Goal: Task Accomplishment & Management: Use online tool/utility

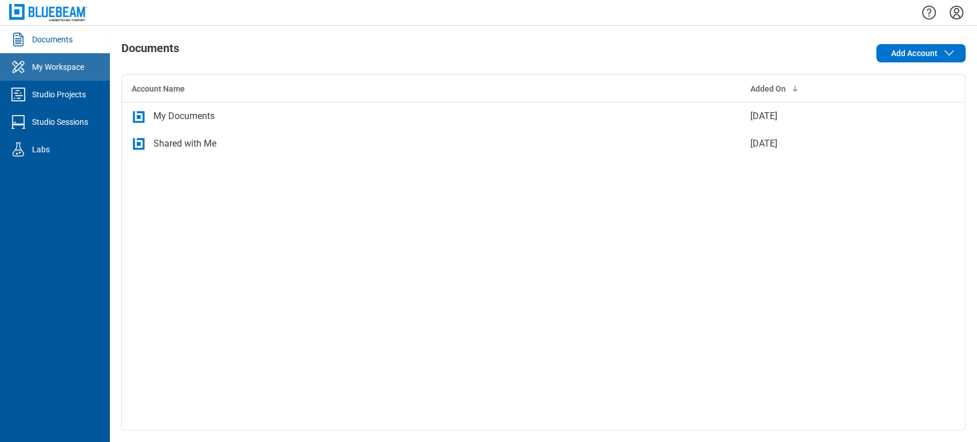
click at [27, 65] on div at bounding box center [20, 67] width 23 height 18
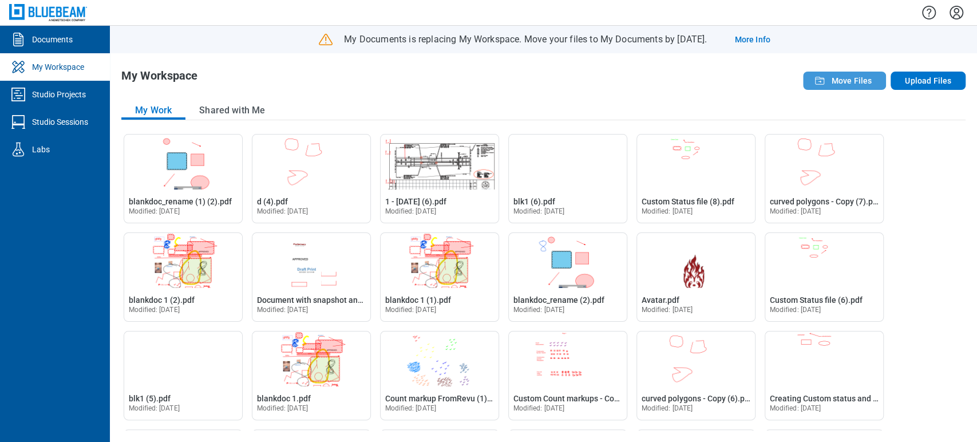
click at [828, 86] on button "Move Files" at bounding box center [844, 81] width 83 height 18
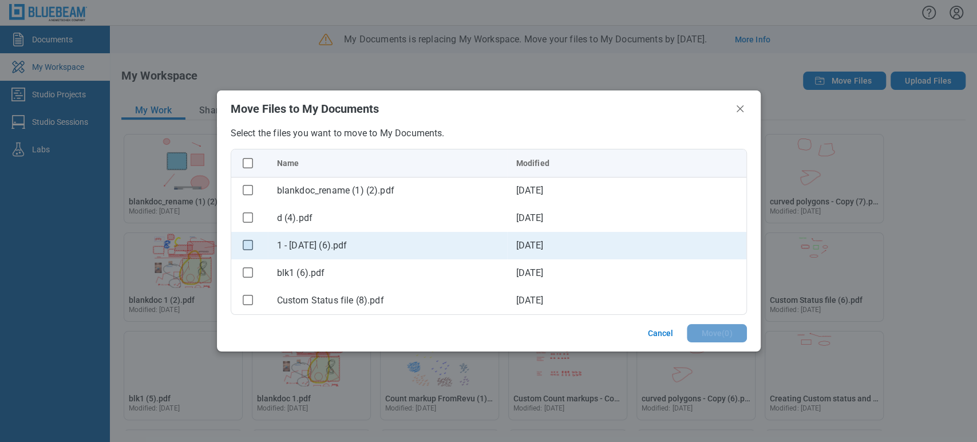
click at [251, 246] on rect "checkbox" at bounding box center [248, 245] width 10 height 10
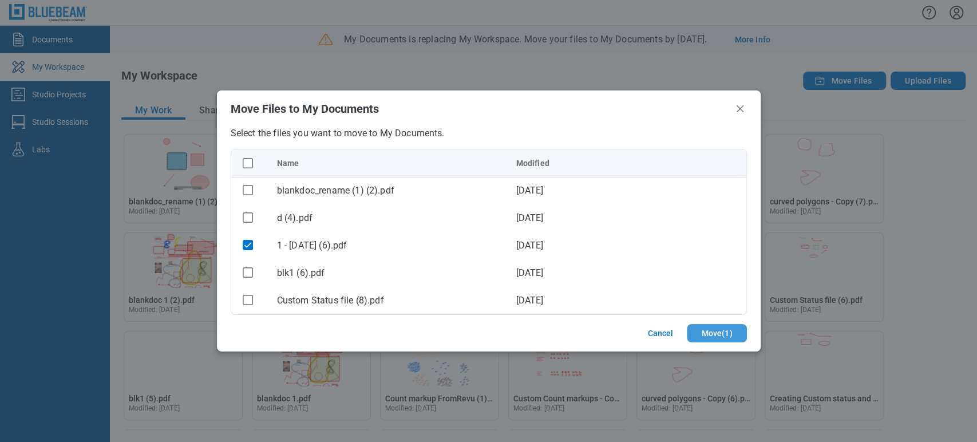
click at [719, 334] on button "Move ( 1 )" at bounding box center [717, 333] width 60 height 18
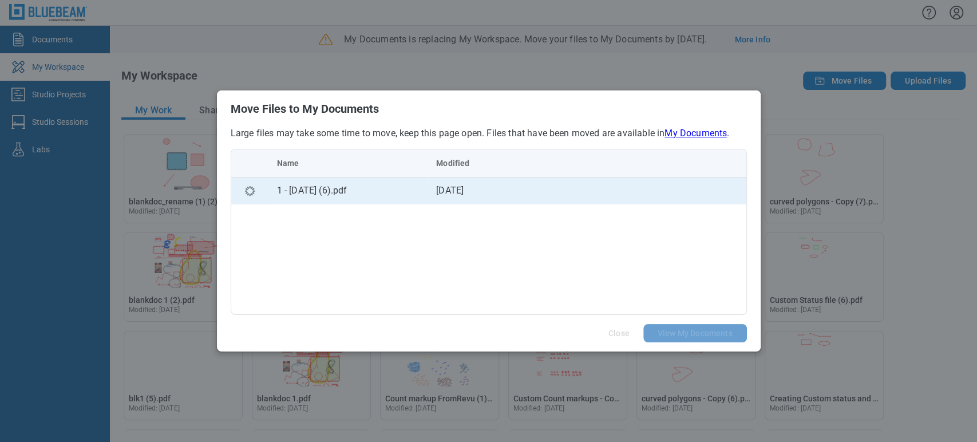
click at [335, 196] on div "1 - [DATE] (6).pdf" at bounding box center [347, 191] width 141 height 14
drag, startPoint x: 472, startPoint y: 196, endPoint x: 465, endPoint y: 196, distance: 6.9
click at [470, 196] on td "14 Jul 2025" at bounding box center [507, 190] width 160 height 27
drag, startPoint x: 336, startPoint y: 193, endPoint x: 323, endPoint y: 196, distance: 13.9
click at [336, 192] on div "1 - [DATE] (6).pdf" at bounding box center [347, 191] width 141 height 14
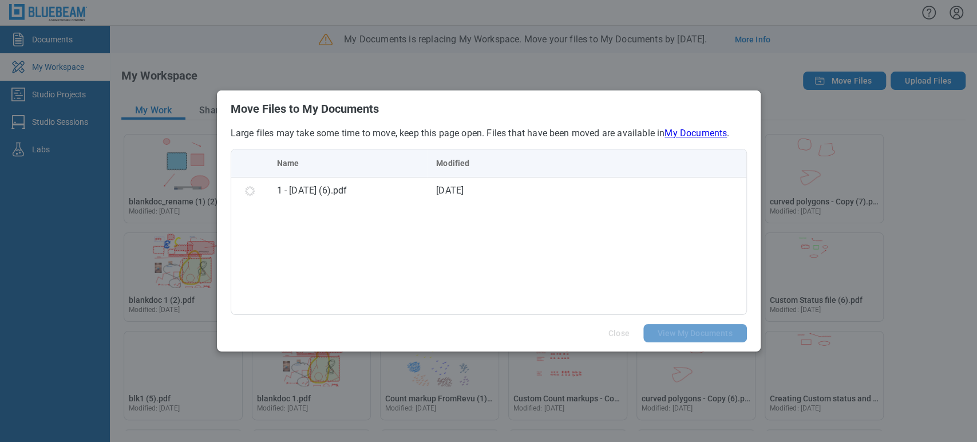
click at [249, 235] on div "Name Modified 1 - 12.7.2020 (6).pdf 14 Jul 2025" at bounding box center [489, 232] width 516 height 166
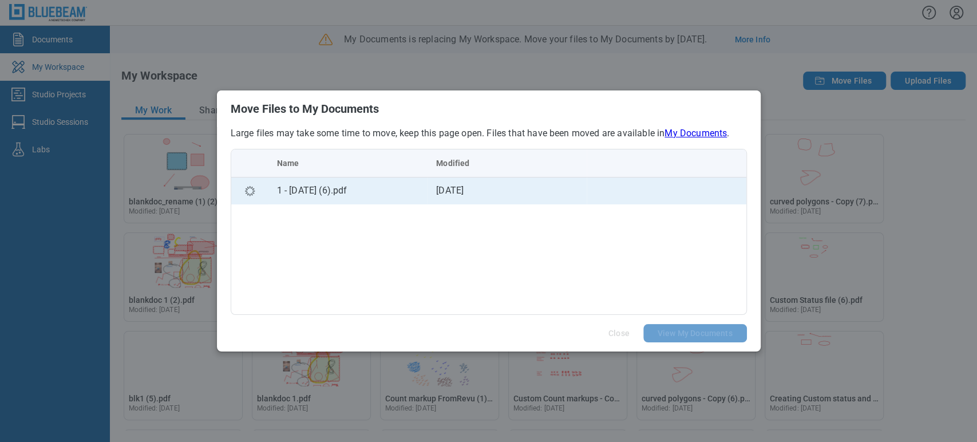
drag, startPoint x: 238, startPoint y: 163, endPoint x: 248, endPoint y: 193, distance: 31.3
click at [240, 165] on table "Name Modified 1 - 12.7.2020 (6).pdf 14 Jul 2025" at bounding box center [488, 176] width 515 height 55
click at [248, 193] on icon "bb-data-table" at bounding box center [250, 191] width 14 height 14
click at [298, 186] on div "1 - [DATE] (6).pdf" at bounding box center [347, 191] width 141 height 14
click at [300, 185] on div "1 - [DATE] (6).pdf" at bounding box center [347, 191] width 141 height 14
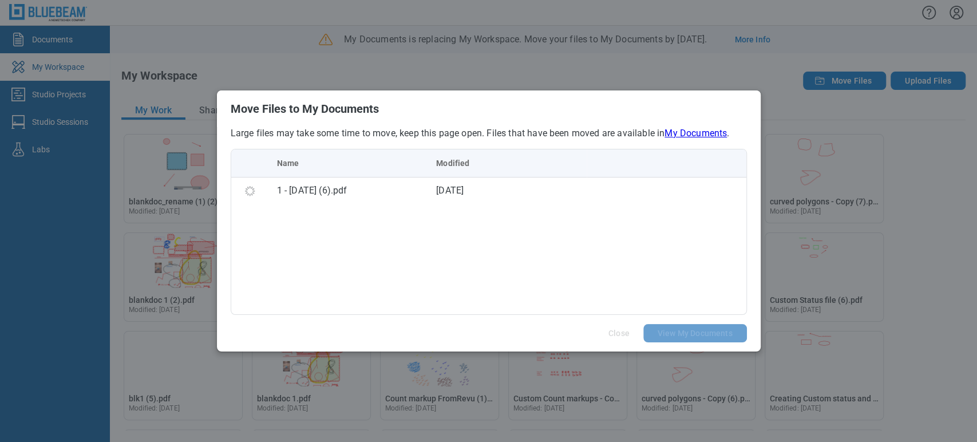
click at [414, 205] on div "Name Modified 1 - 12.7.2020 (6).pdf 14 Jul 2025" at bounding box center [489, 232] width 516 height 166
click at [392, 221] on div "Name Modified 1 - 12.7.2020 (6).pdf 14 Jul 2025" at bounding box center [489, 232] width 516 height 166
click at [544, 205] on div "Name Modified 1 - 12.7.2020 (6).pdf 14 Jul 2025" at bounding box center [489, 232] width 516 height 166
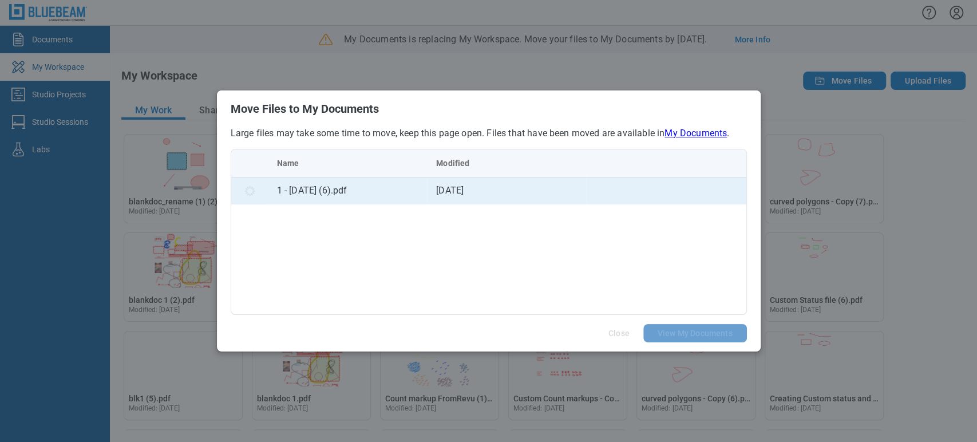
click at [407, 202] on td "1 - [DATE] (6).pdf" at bounding box center [348, 190] width 160 height 27
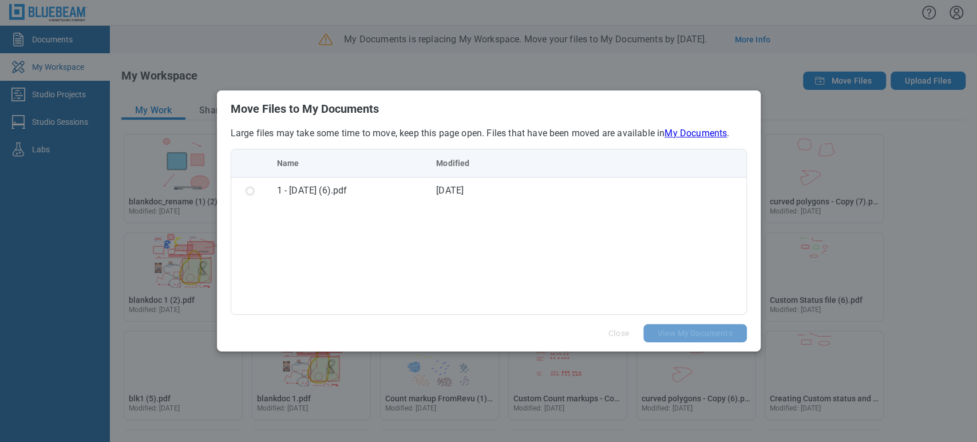
click at [614, 248] on div "Name Modified 1 - 12.7.2020 (6).pdf 14 Jul 2025" at bounding box center [489, 232] width 516 height 166
click at [590, 304] on div "Name Modified 1 - 12.7.2020 (6).pdf 14 Jul 2025" at bounding box center [489, 232] width 516 height 166
click at [426, 300] on div "Name Modified 1 - 12.7.2020 (6).pdf 14 Jul 2025" at bounding box center [489, 232] width 516 height 166
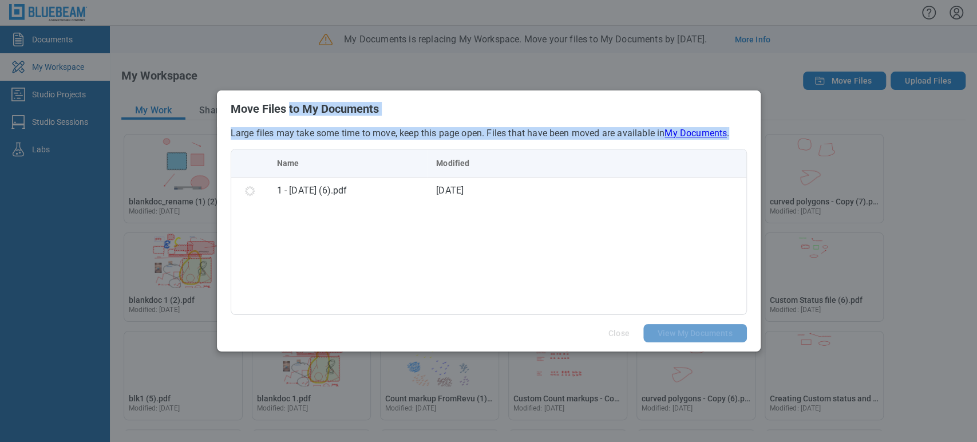
drag, startPoint x: 288, startPoint y: 109, endPoint x: 394, endPoint y: 265, distance: 189.1
click at [394, 265] on div "Move Files to My Documents Large files may take some time to move, keep this pa…" at bounding box center [489, 220] width 544 height 261
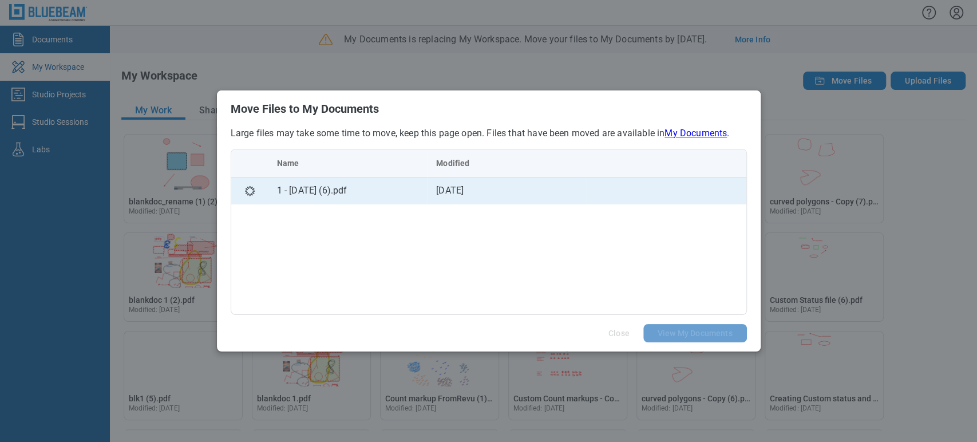
click at [322, 178] on td "1 - [DATE] (6).pdf" at bounding box center [348, 190] width 160 height 27
click at [319, 182] on td "1 - [DATE] (6).pdf" at bounding box center [348, 190] width 160 height 27
drag, startPoint x: 316, startPoint y: 190, endPoint x: 395, endPoint y: 195, distance: 79.7
click at [395, 195] on div "1 - [DATE] (6).pdf" at bounding box center [347, 191] width 141 height 14
click at [477, 183] on td "14 Jul 2025" at bounding box center [507, 190] width 160 height 27
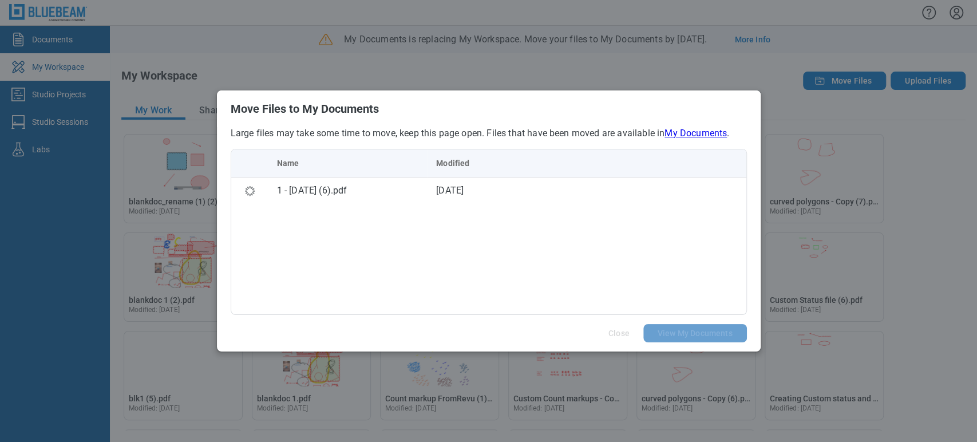
drag, startPoint x: 552, startPoint y: 272, endPoint x: 287, endPoint y: 248, distance: 265.4
click at [541, 271] on div "Name Modified 1 - 12.7.2020 (6).pdf 14 Jul 2025" at bounding box center [489, 232] width 516 height 166
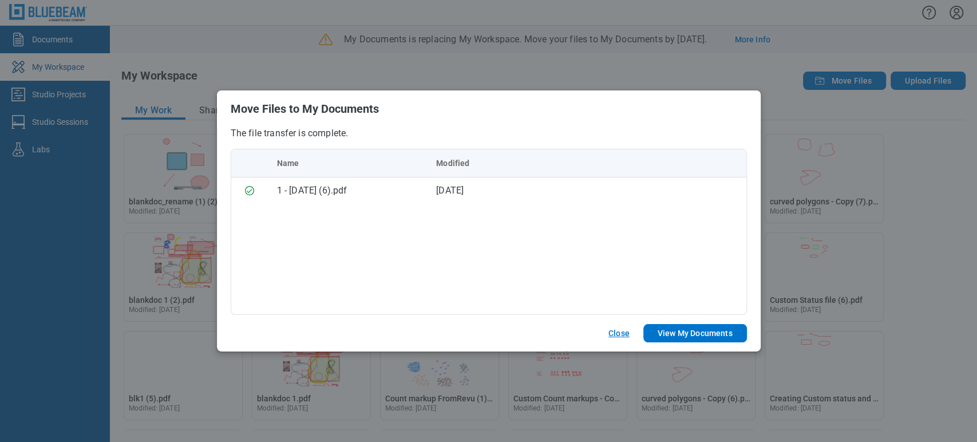
click at [613, 333] on button "Close" at bounding box center [618, 333] width 49 height 18
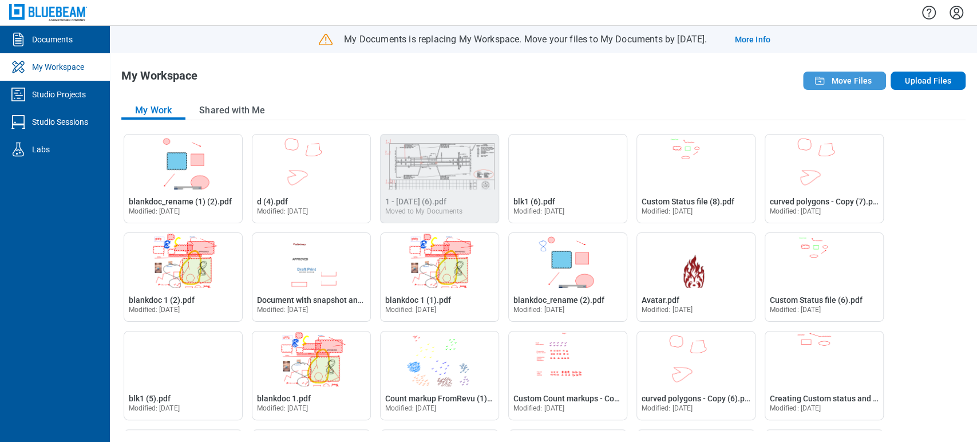
click at [860, 82] on span "Move Files" at bounding box center [851, 80] width 41 height 11
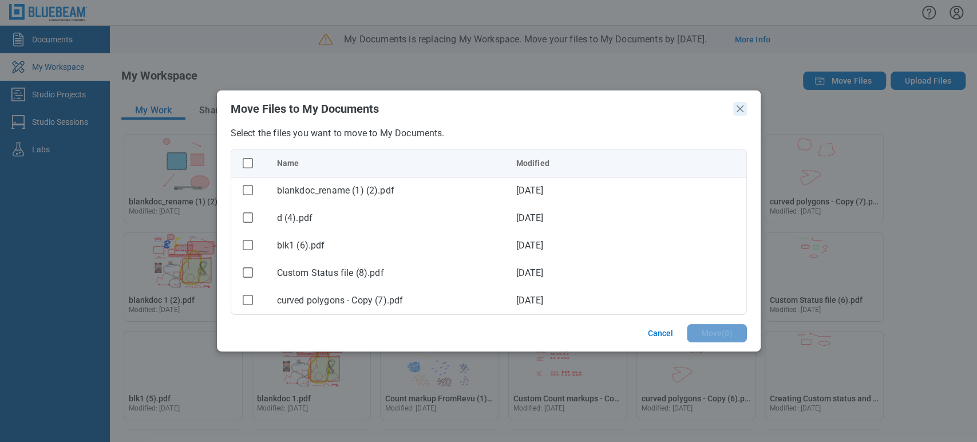
click at [735, 105] on icon "Close" at bounding box center [740, 109] width 14 height 14
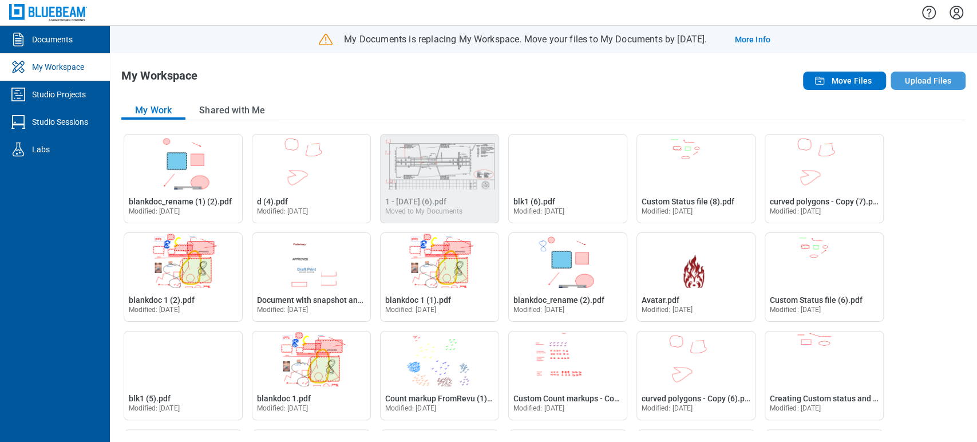
click at [929, 81] on button "Upload Files" at bounding box center [927, 81] width 75 height 18
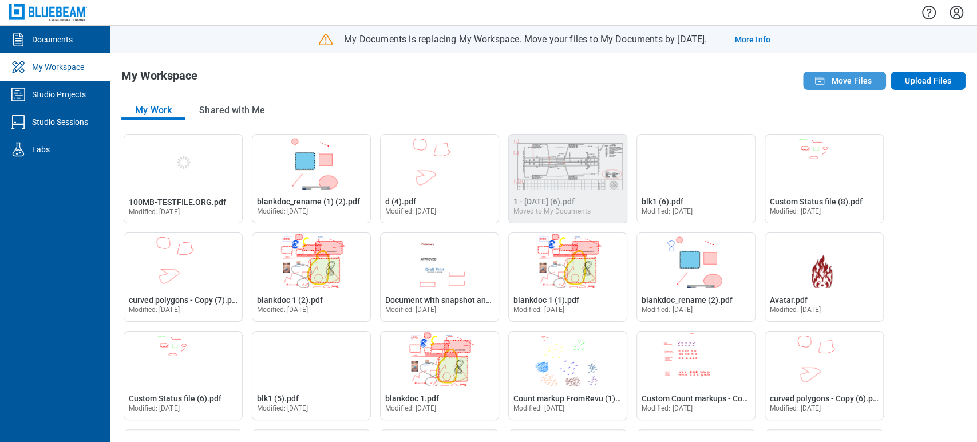
click at [844, 79] on span "Move Files" at bounding box center [851, 80] width 41 height 11
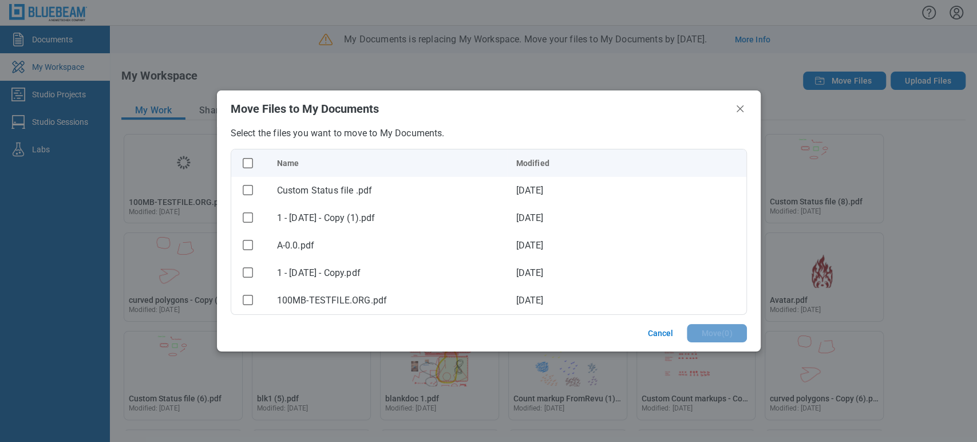
scroll to position [2609, 0]
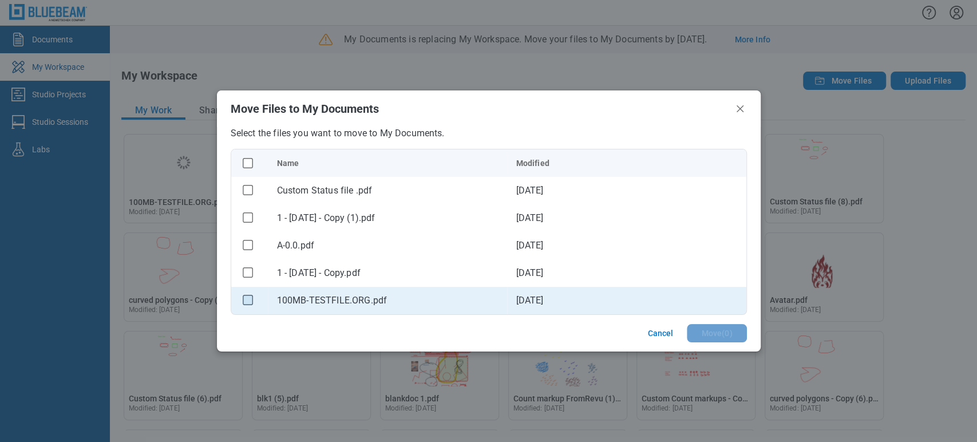
click at [243, 304] on rect "checkbox" at bounding box center [248, 300] width 10 height 10
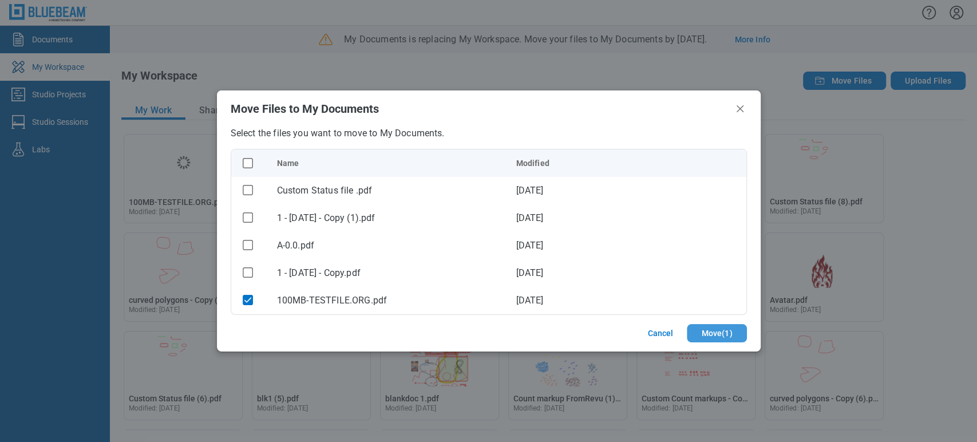
click at [711, 326] on footer "Cancel Move ( 1 )" at bounding box center [489, 333] width 544 height 37
click at [711, 332] on button "Move ( 1 )" at bounding box center [717, 333] width 60 height 18
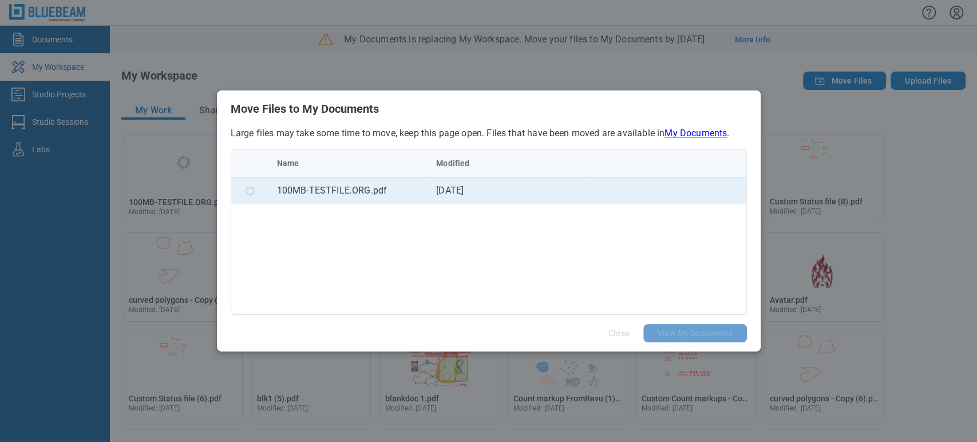
click at [370, 187] on div "100MB-TESTFILE.ORG.pdf" at bounding box center [347, 191] width 141 height 14
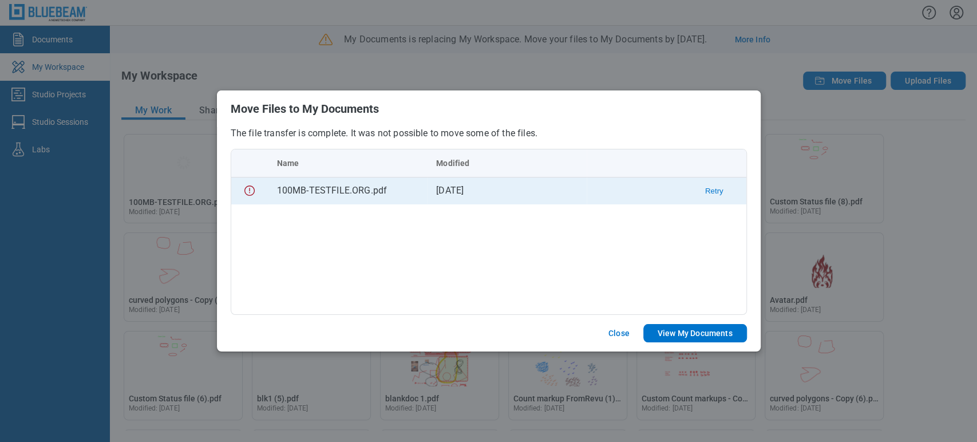
click at [714, 188] on button "Retry" at bounding box center [714, 191] width 18 height 9
click at [707, 190] on button "Download" at bounding box center [706, 191] width 34 height 9
click at [621, 332] on button "Close" at bounding box center [618, 333] width 49 height 18
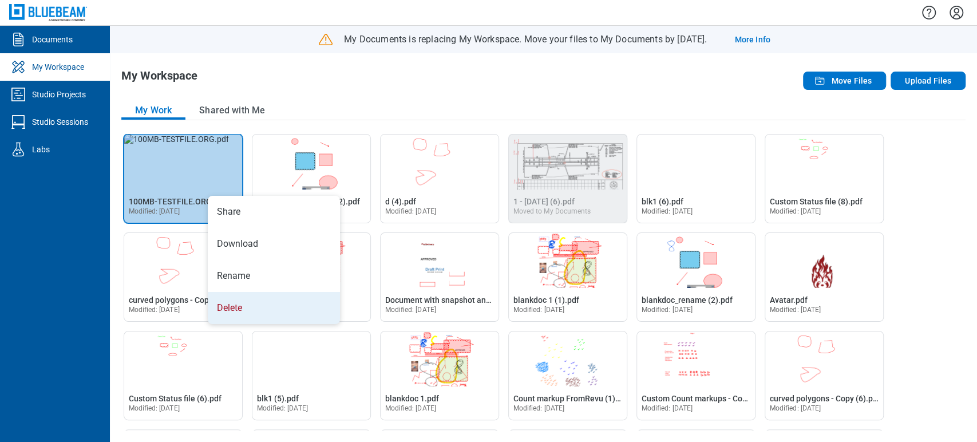
click at [240, 315] on li "Delete" at bounding box center [274, 308] width 132 height 32
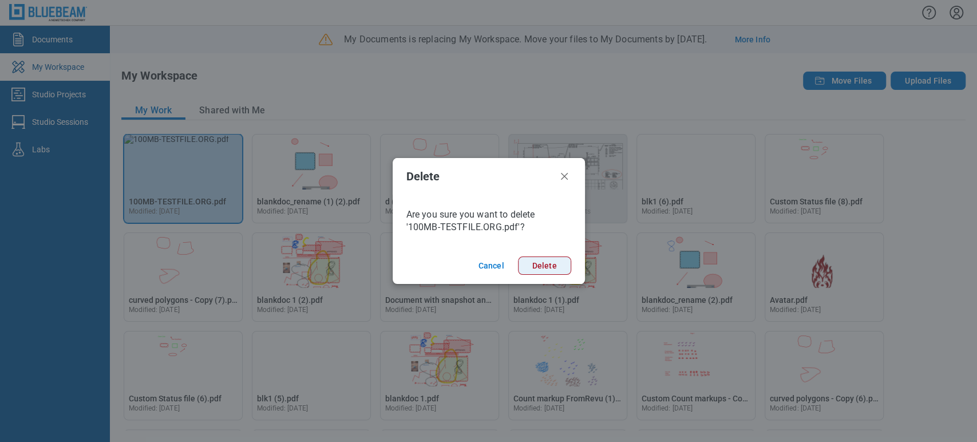
click at [540, 260] on button "Delete" at bounding box center [544, 265] width 53 height 18
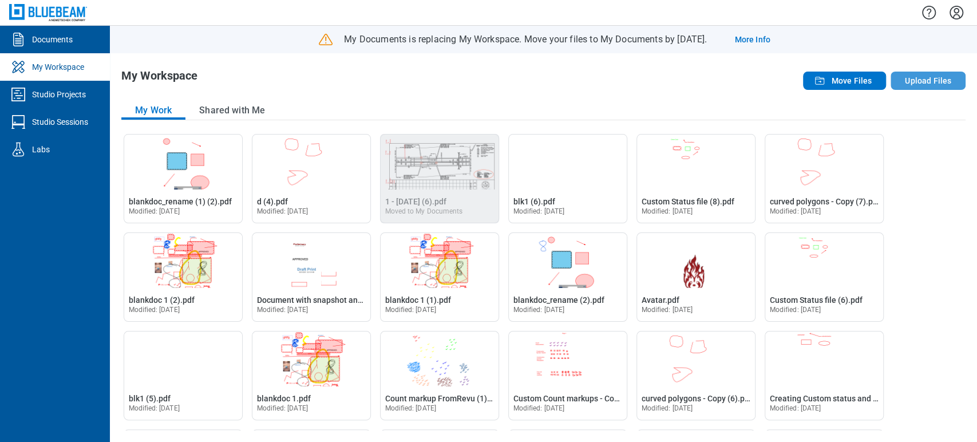
click at [899, 78] on button "Upload Files" at bounding box center [927, 81] width 75 height 18
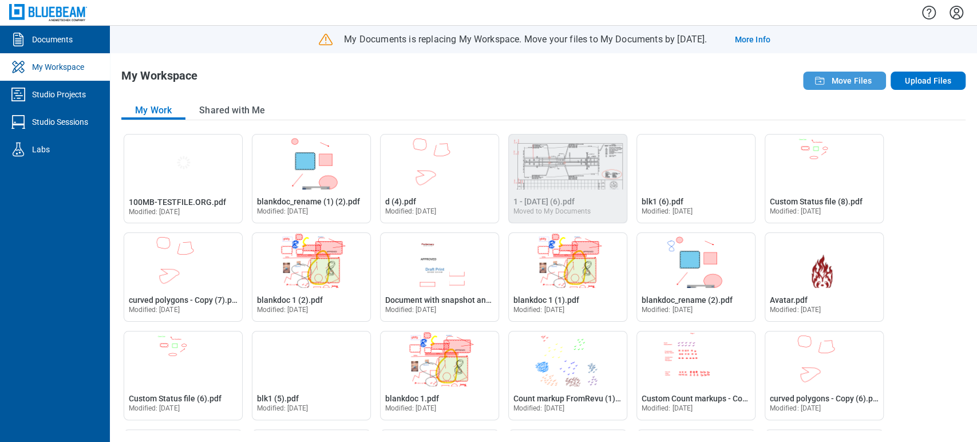
click at [859, 77] on span "Move Files" at bounding box center [851, 80] width 41 height 11
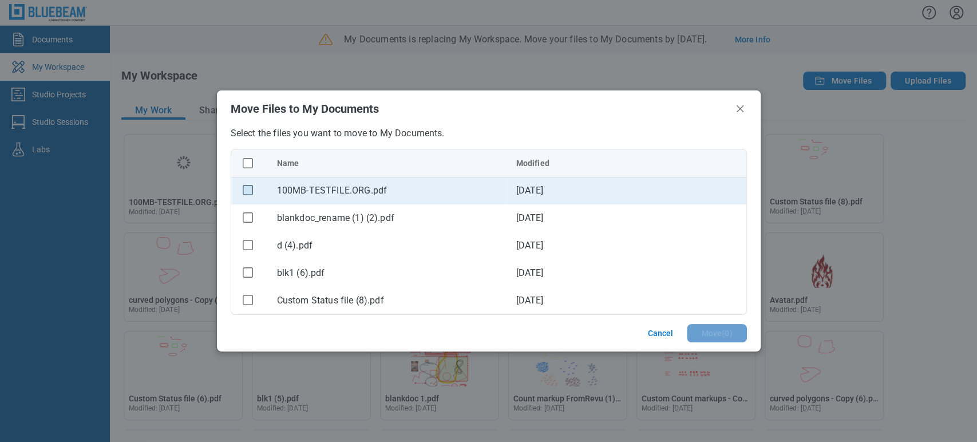
click at [247, 190] on rect "checkbox" at bounding box center [248, 190] width 10 height 10
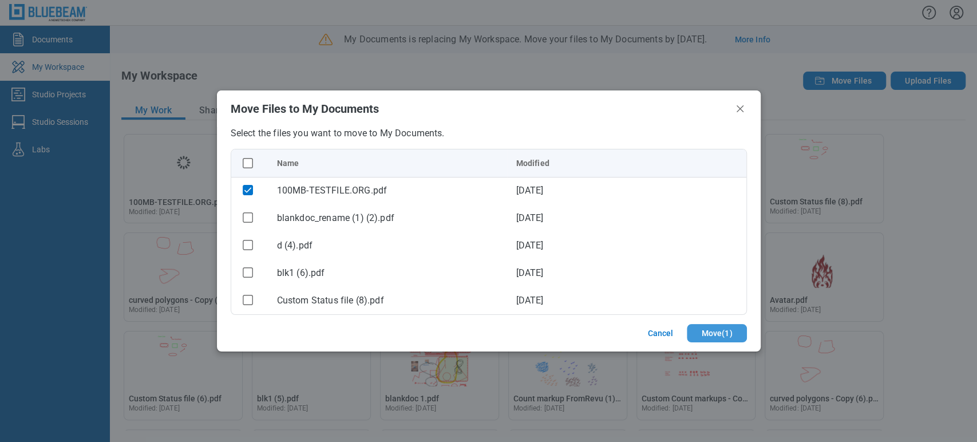
click at [724, 335] on button "Move ( 1 )" at bounding box center [717, 333] width 60 height 18
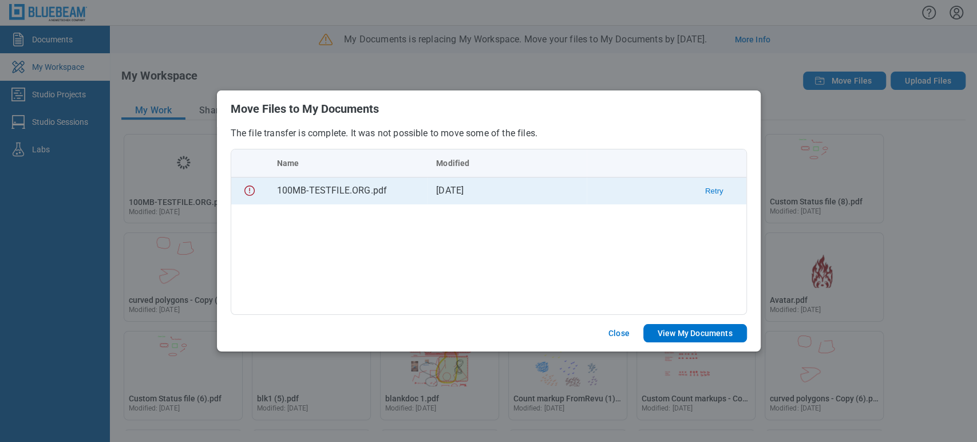
click at [357, 197] on div "100MB-TESTFILE.ORG.pdf" at bounding box center [347, 191] width 141 height 14
click at [714, 189] on button "Retry" at bounding box center [714, 191] width 18 height 9
click at [715, 189] on button "Download" at bounding box center [706, 191] width 34 height 9
click at [620, 331] on button "Close" at bounding box center [618, 333] width 49 height 18
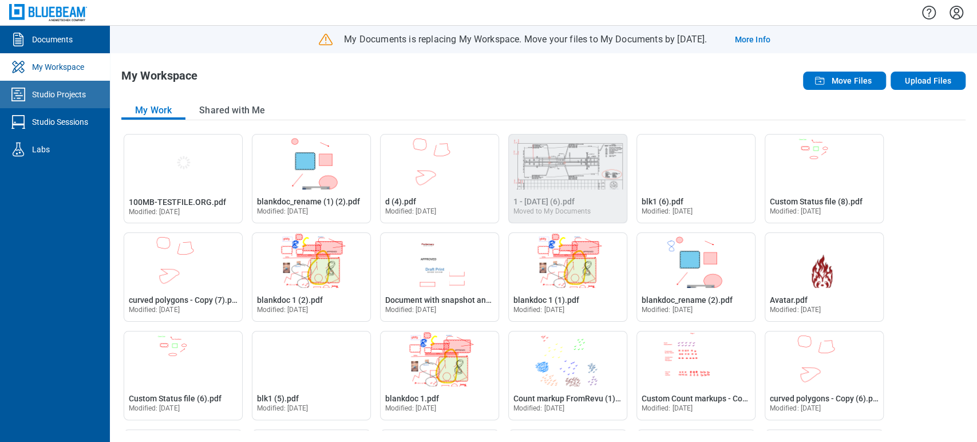
click at [62, 94] on div "Studio Projects" at bounding box center [59, 94] width 54 height 11
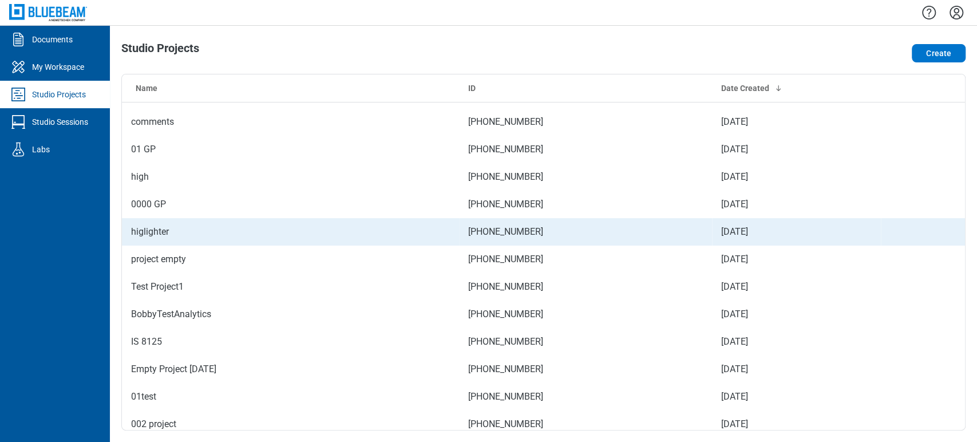
scroll to position [254, 0]
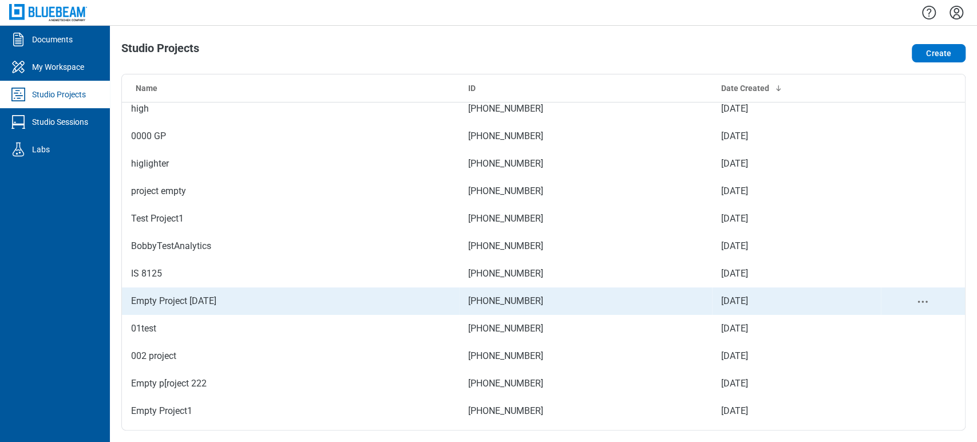
click at [173, 303] on td "Empty Project [DATE]" at bounding box center [290, 300] width 337 height 27
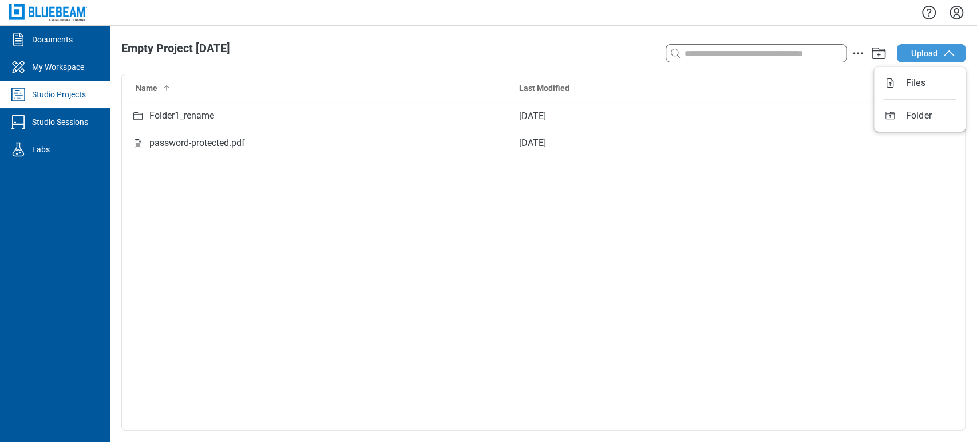
click at [934, 51] on span "Upload" at bounding box center [924, 52] width 26 height 11
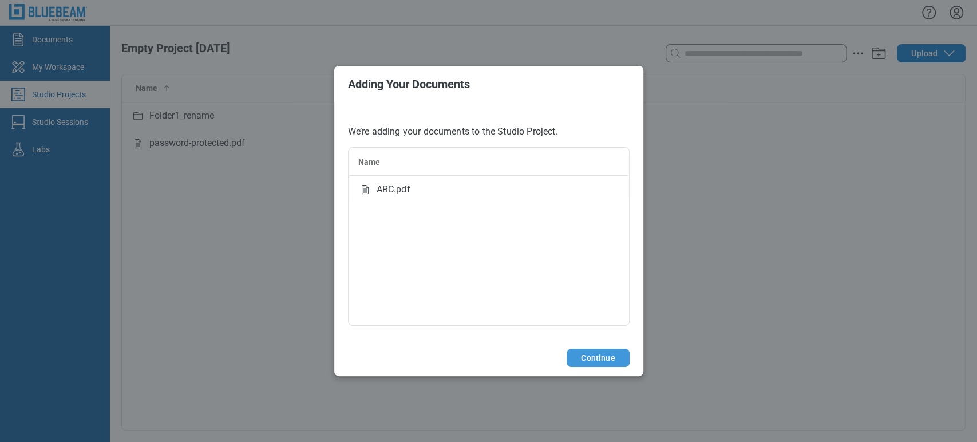
click at [600, 360] on button "Continue" at bounding box center [597, 357] width 62 height 18
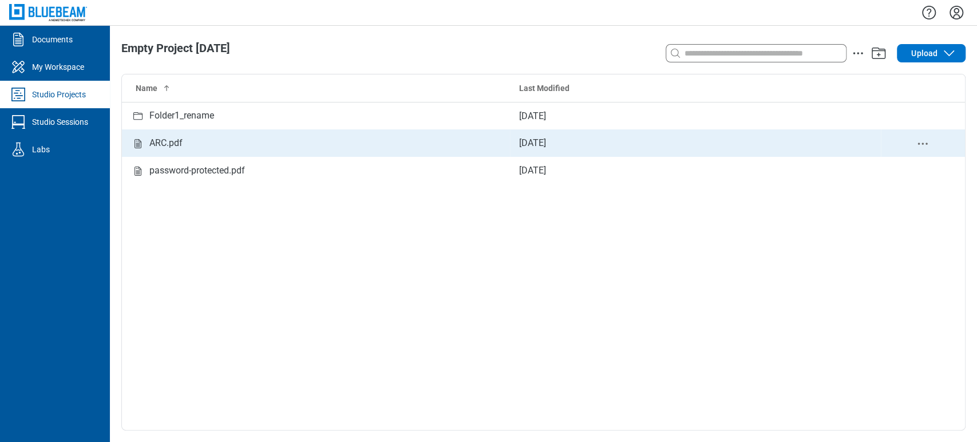
click at [201, 135] on td "ARC.pdf" at bounding box center [316, 142] width 388 height 27
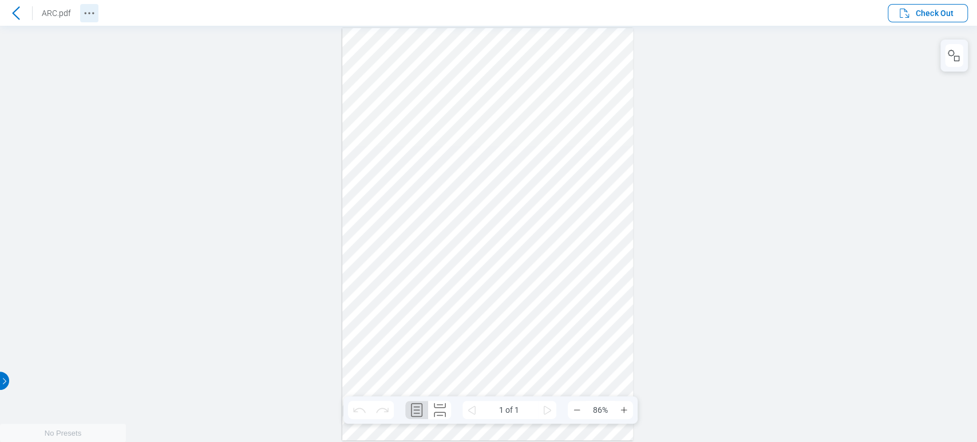
click at [86, 11] on icon "Revision History" at bounding box center [89, 13] width 14 height 14
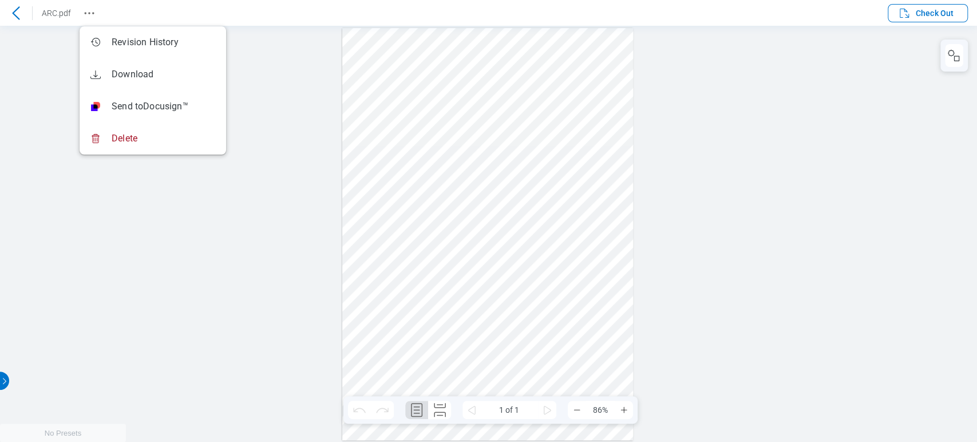
click at [261, 87] on div at bounding box center [488, 234] width 977 height 416
click at [16, 10] on icon at bounding box center [15, 12] width 7 height 13
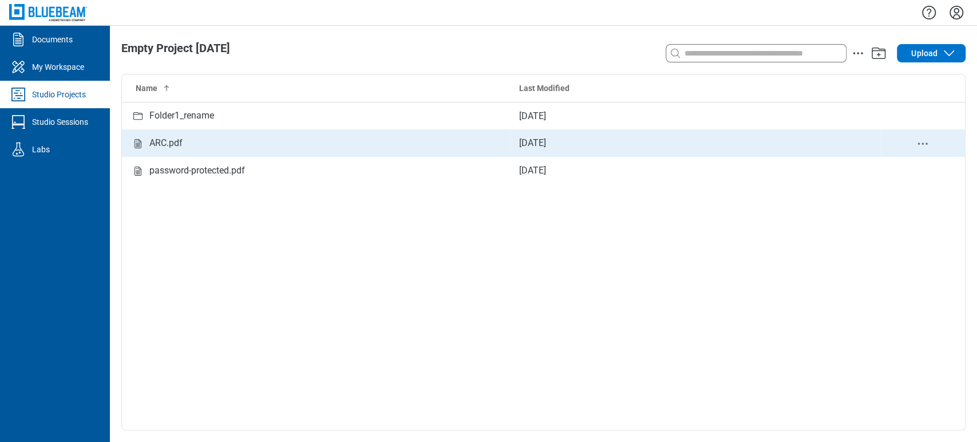
click at [191, 148] on div "ARC.pdf" at bounding box center [316, 143] width 370 height 14
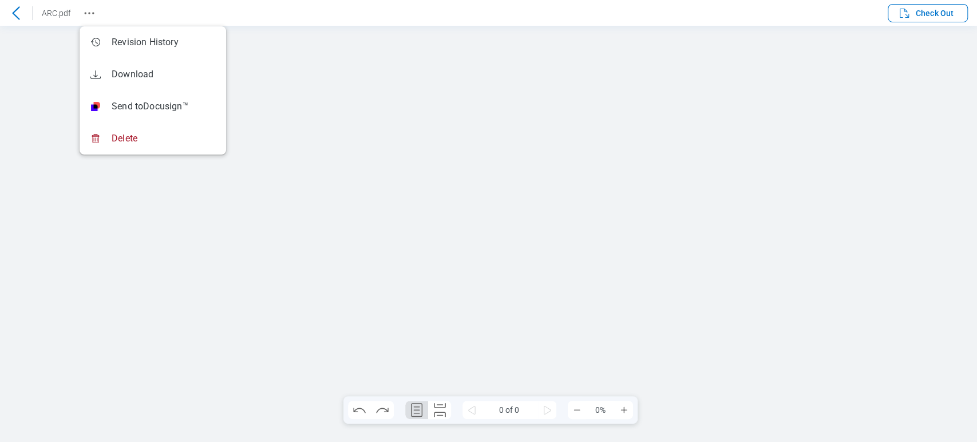
click at [93, 7] on icon "Revision History" at bounding box center [89, 13] width 14 height 14
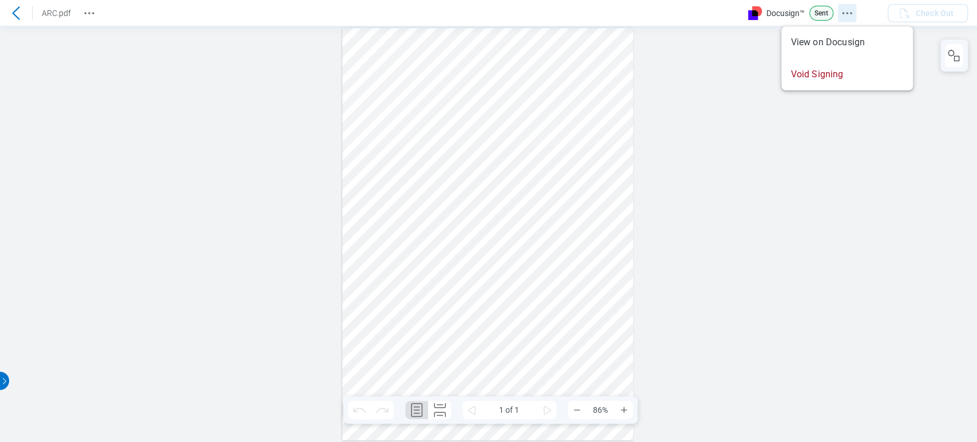
click at [842, 16] on icon "Docusign Menu" at bounding box center [847, 13] width 14 height 14
click at [742, 230] on div at bounding box center [488, 234] width 977 height 416
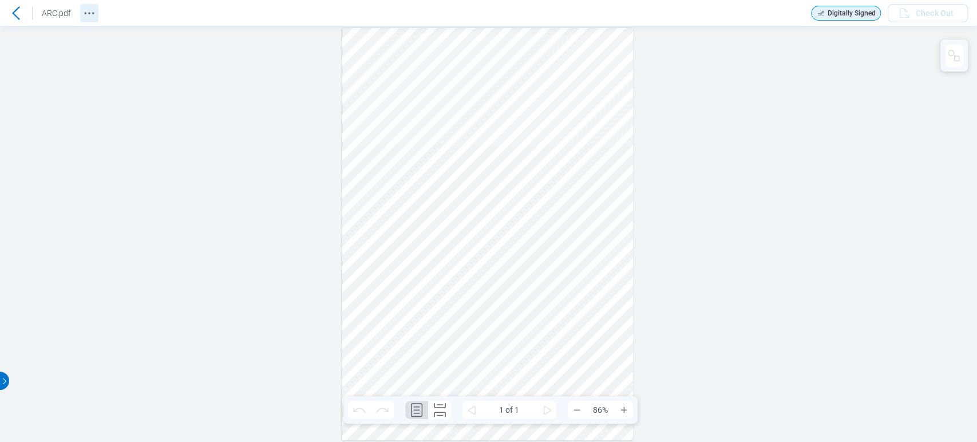
click at [83, 7] on icon "Revision History" at bounding box center [89, 13] width 14 height 14
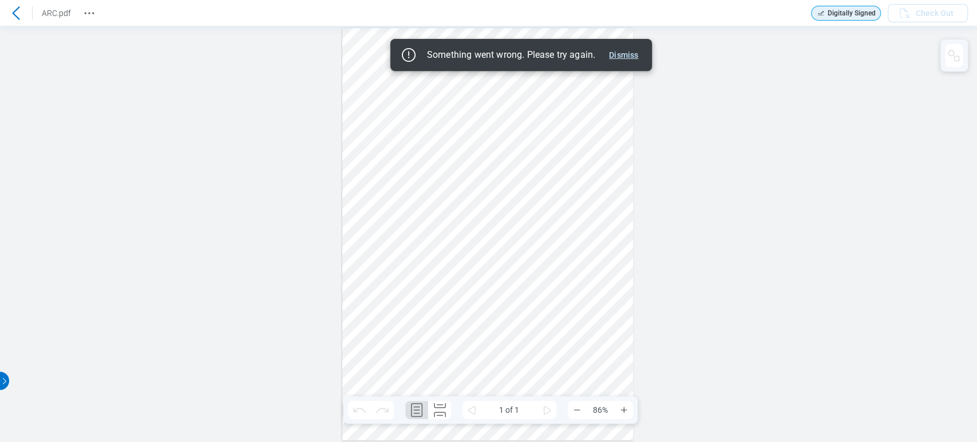
click at [633, 49] on button "Dismiss" at bounding box center [623, 55] width 38 height 14
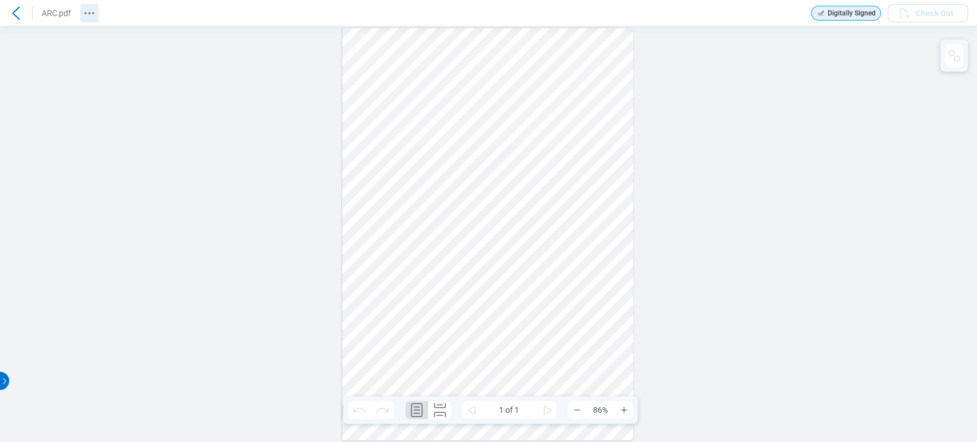
click at [94, 8] on icon "Revision History" at bounding box center [89, 13] width 14 height 14
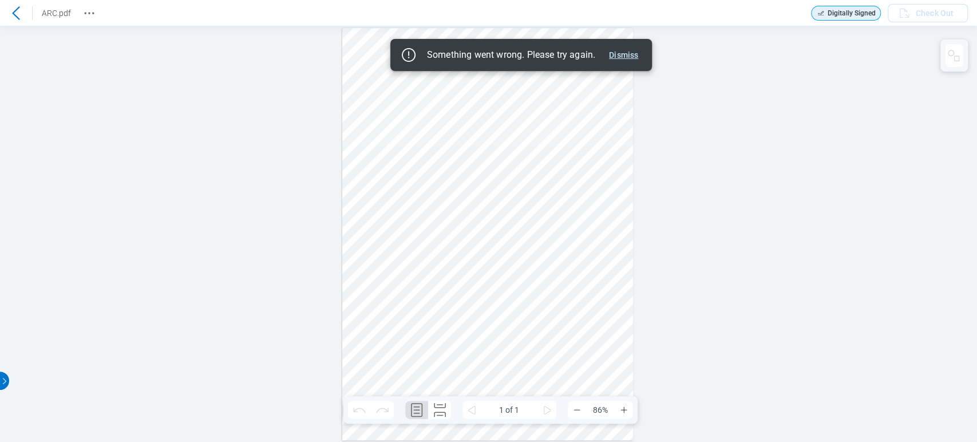
click at [614, 58] on button "Dismiss" at bounding box center [623, 55] width 38 height 14
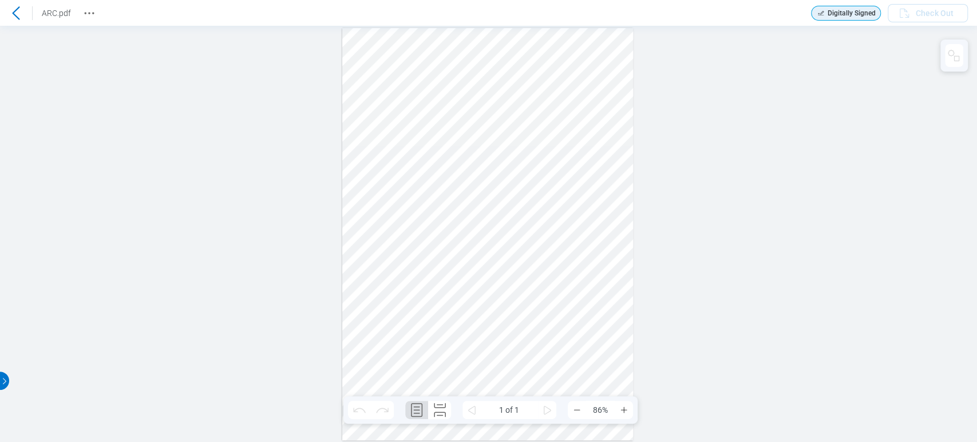
click at [18, 15] on icon at bounding box center [16, 13] width 14 height 14
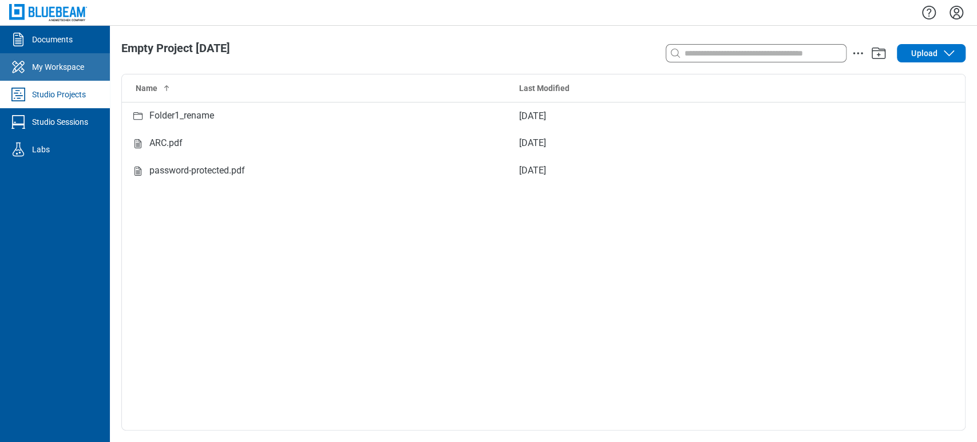
click at [86, 66] on link "My Workspace" at bounding box center [55, 66] width 110 height 27
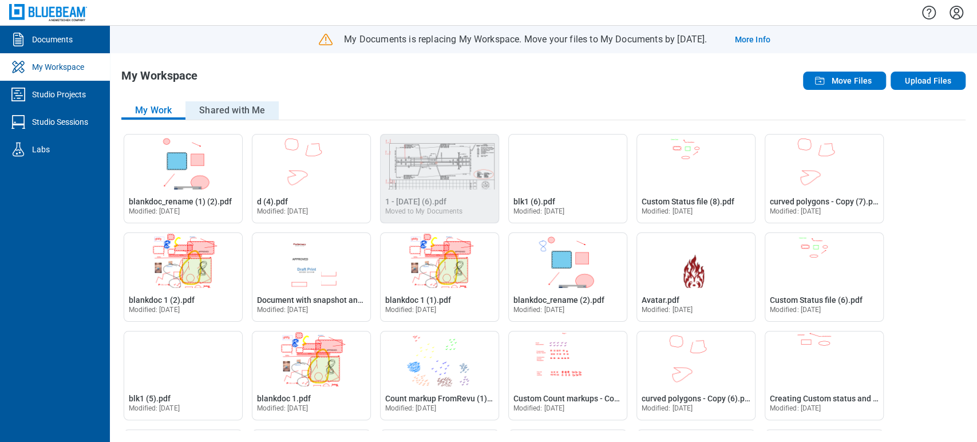
click at [220, 113] on button "Shared with Me" at bounding box center [231, 110] width 93 height 18
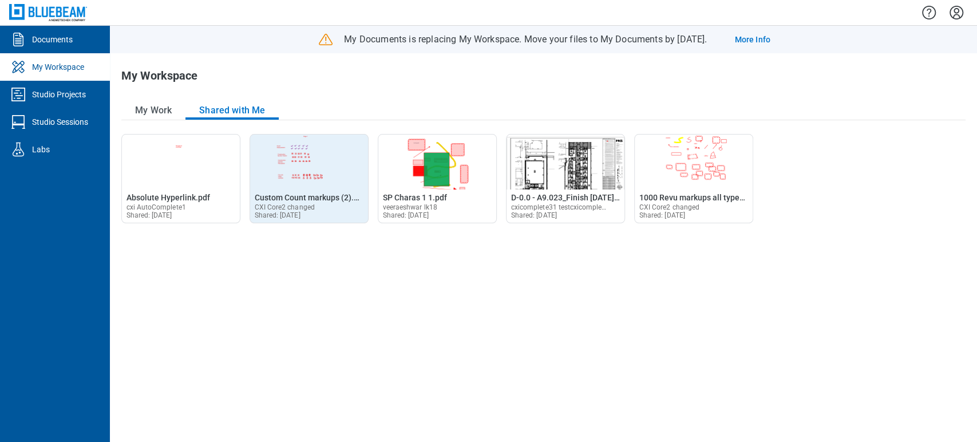
drag, startPoint x: 192, startPoint y: 191, endPoint x: 352, endPoint y: 140, distance: 167.9
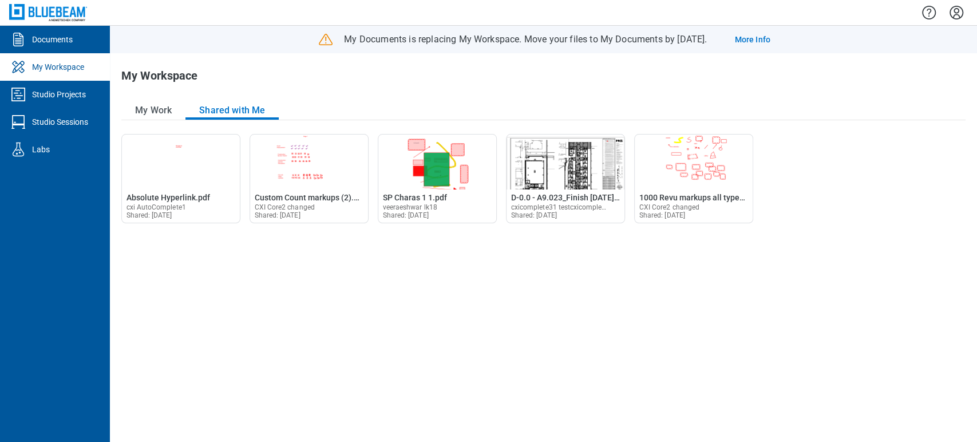
drag, startPoint x: 352, startPoint y: 140, endPoint x: 488, endPoint y: 94, distance: 143.3
click at [488, 94] on div "My Workspace My Work Shared with Me Open blankdoc_rename (1) (2).pdf in Editor …" at bounding box center [543, 247] width 867 height 388
click at [162, 108] on button "My Work" at bounding box center [153, 110] width 64 height 18
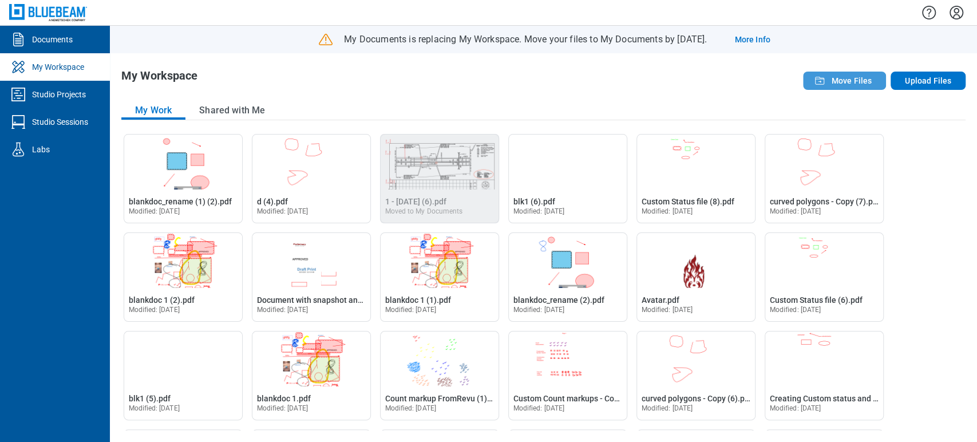
click at [852, 78] on span "Move Files" at bounding box center [851, 80] width 41 height 11
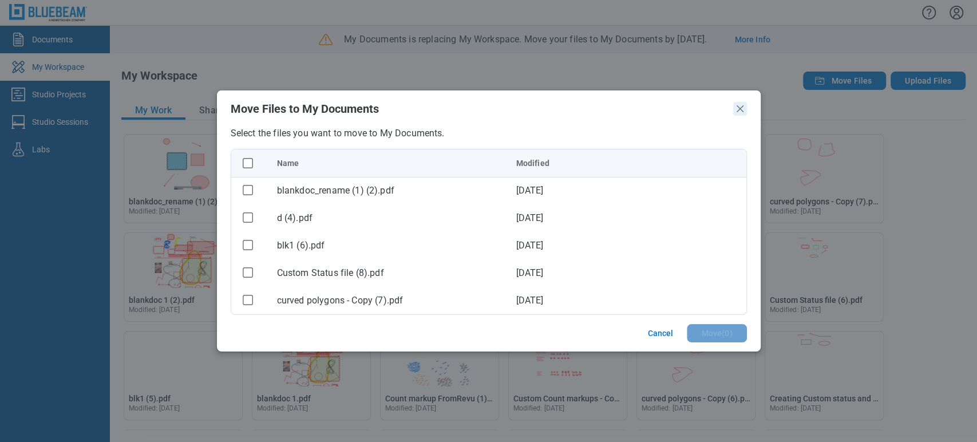
click at [742, 108] on icon "Close" at bounding box center [740, 109] width 14 height 14
